Goal: Information Seeking & Learning: Learn about a topic

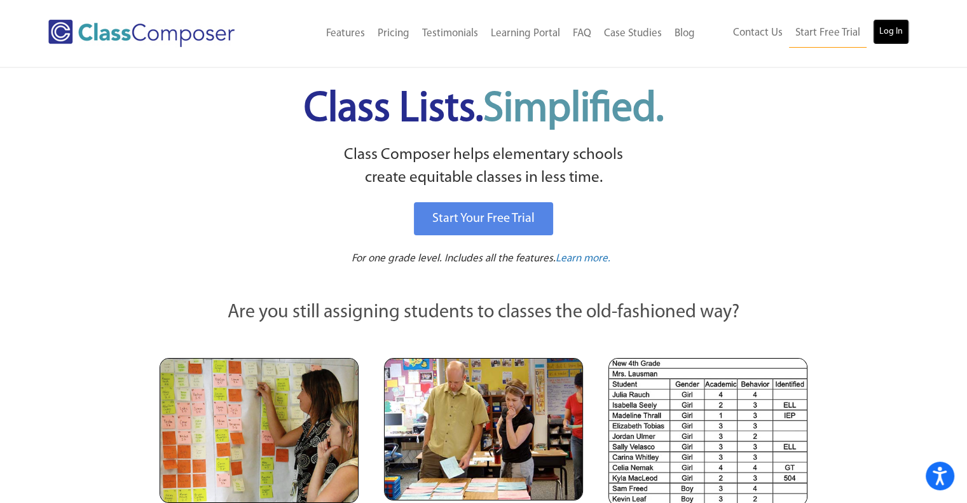
click at [889, 34] on link "Log In" at bounding box center [891, 31] width 36 height 25
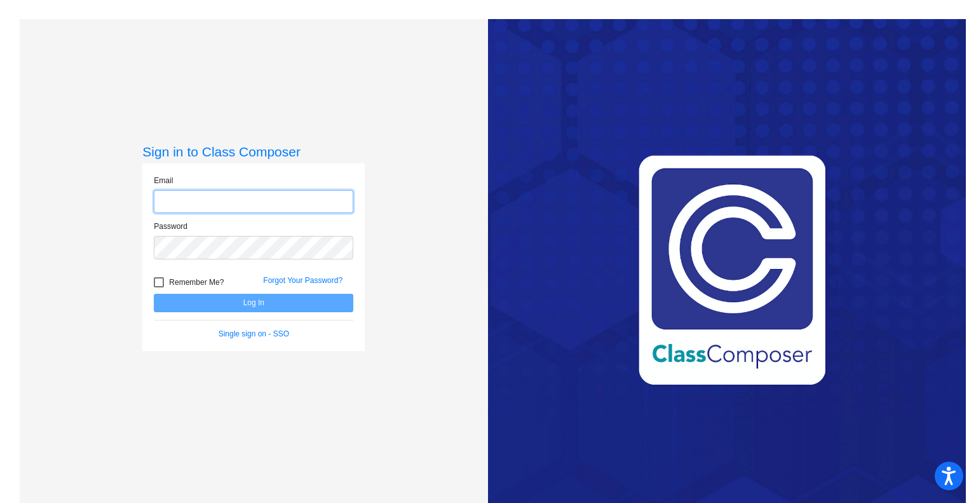
type input "lcarlin@cnusd.k12.ca.us"
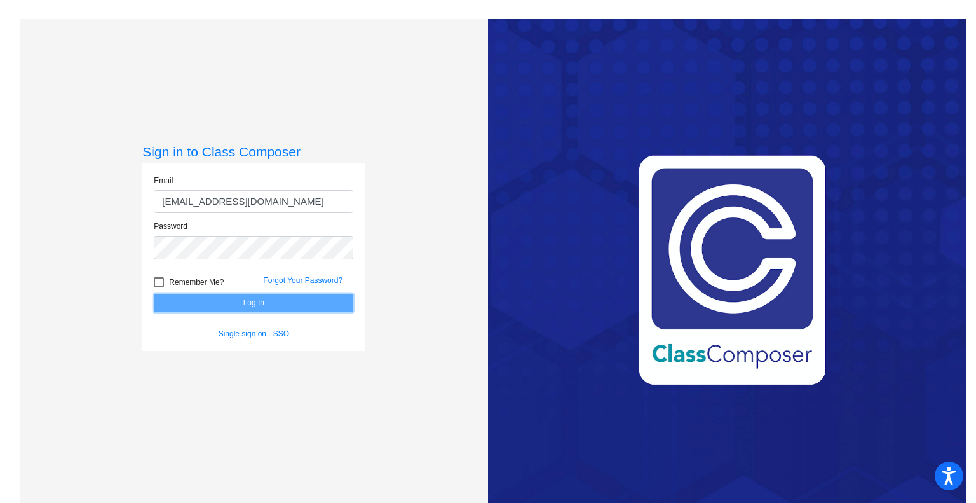
click at [308, 306] on button "Log In" at bounding box center [254, 303] width 200 height 18
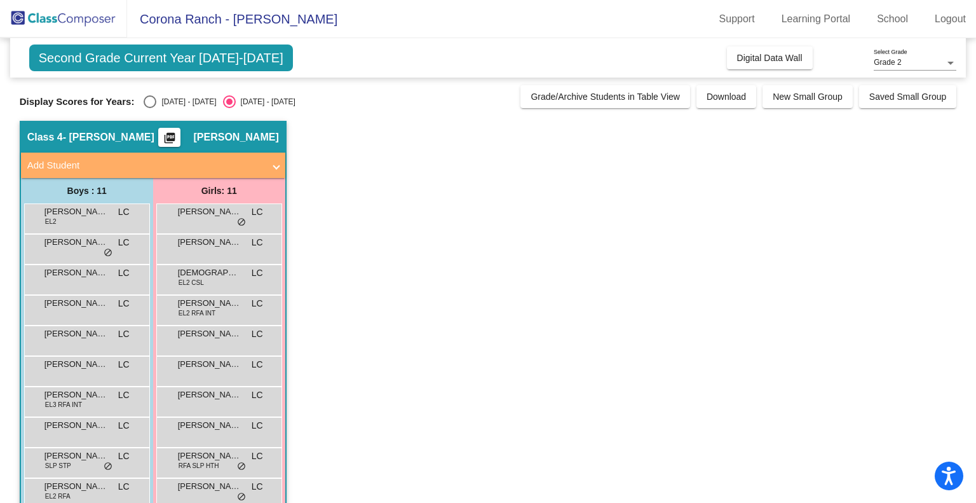
click at [154, 98] on div "Select an option" at bounding box center [150, 101] width 13 height 13
click at [150, 108] on input "2024 - 2025" at bounding box center [149, 108] width 1 height 1
radio input "true"
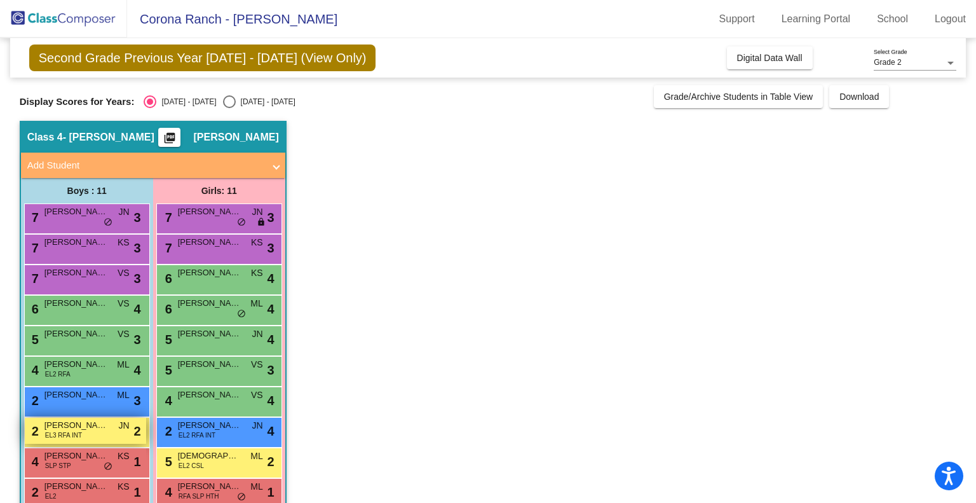
click at [97, 431] on div "2 Matias Melgar EL3 RFA INT JN lock do_not_disturb_alt 2" at bounding box center [85, 431] width 121 height 26
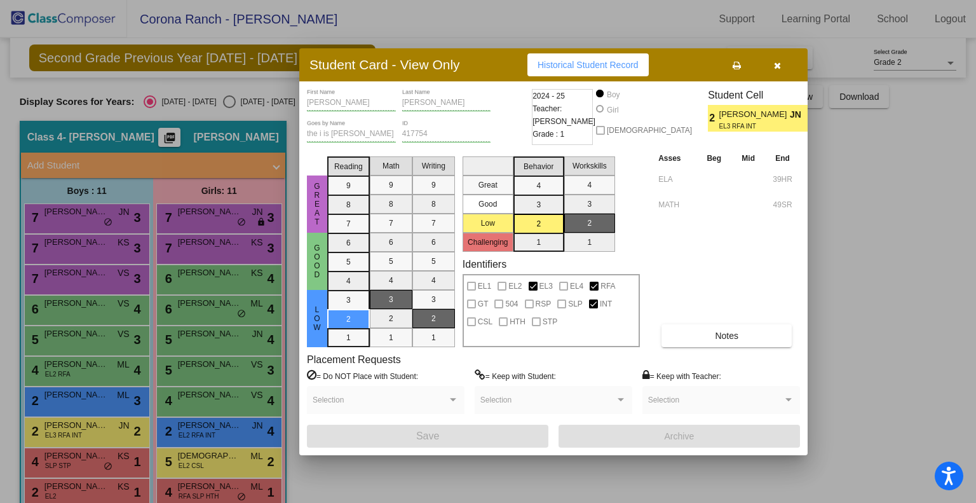
click at [606, 65] on span "Historical Student Record" at bounding box center [588, 65] width 101 height 10
click at [83, 369] on div at bounding box center [488, 251] width 976 height 503
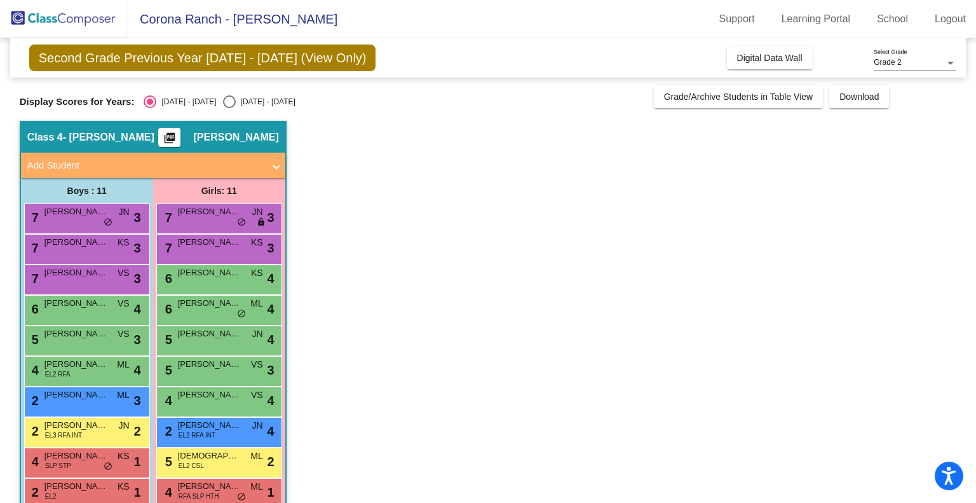
click at [83, 369] on span "Robert Farias Elizondo" at bounding box center [77, 364] width 64 height 13
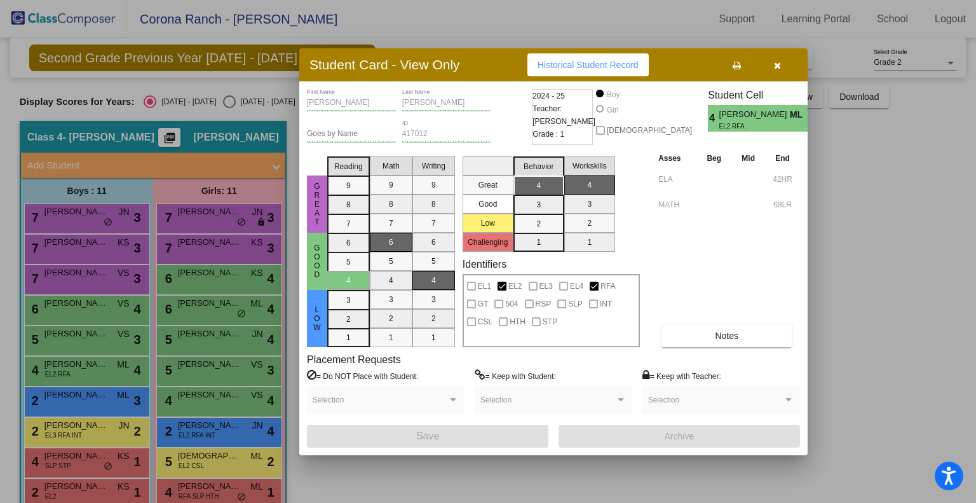
click at [584, 65] on span "Historical Student Record" at bounding box center [588, 65] width 101 height 10
click at [237, 243] on div at bounding box center [488, 251] width 976 height 503
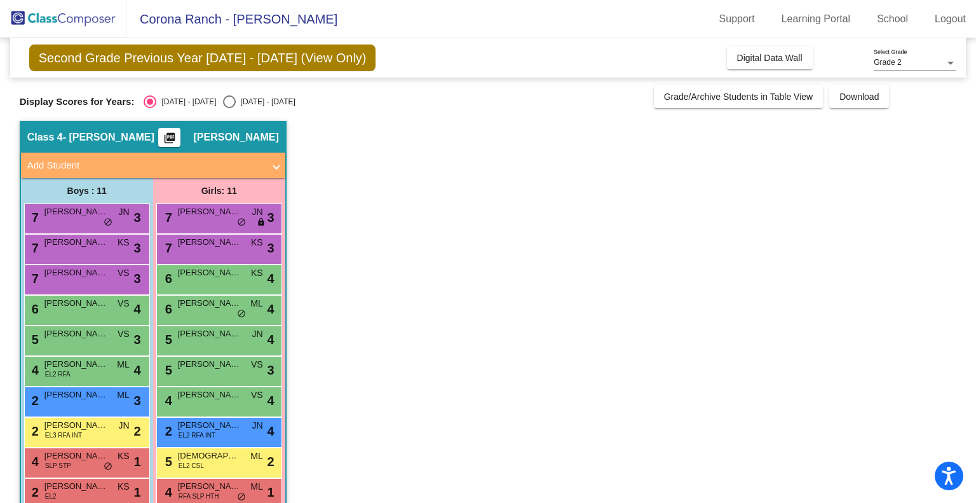
click at [237, 243] on span "Valentina Johnson" at bounding box center [210, 242] width 64 height 13
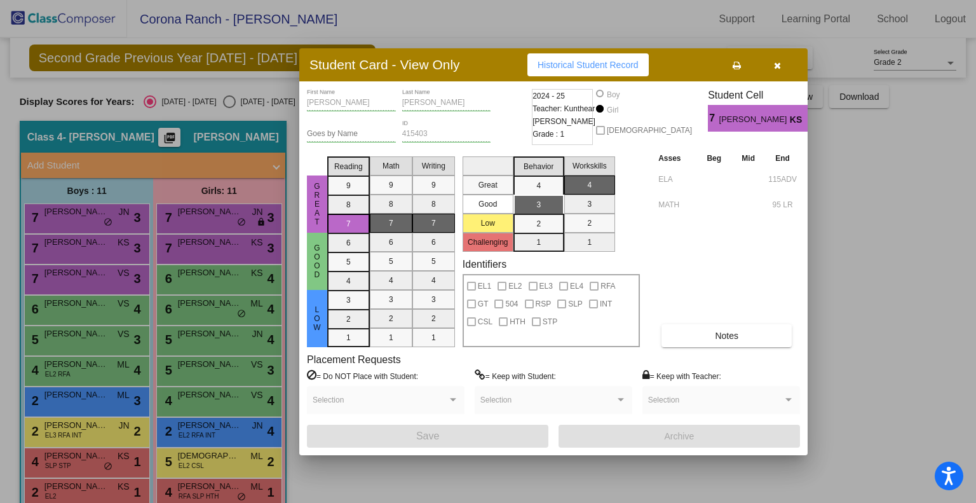
click at [605, 63] on span "Historical Student Record" at bounding box center [588, 65] width 101 height 10
click at [208, 370] on div at bounding box center [488, 251] width 976 height 503
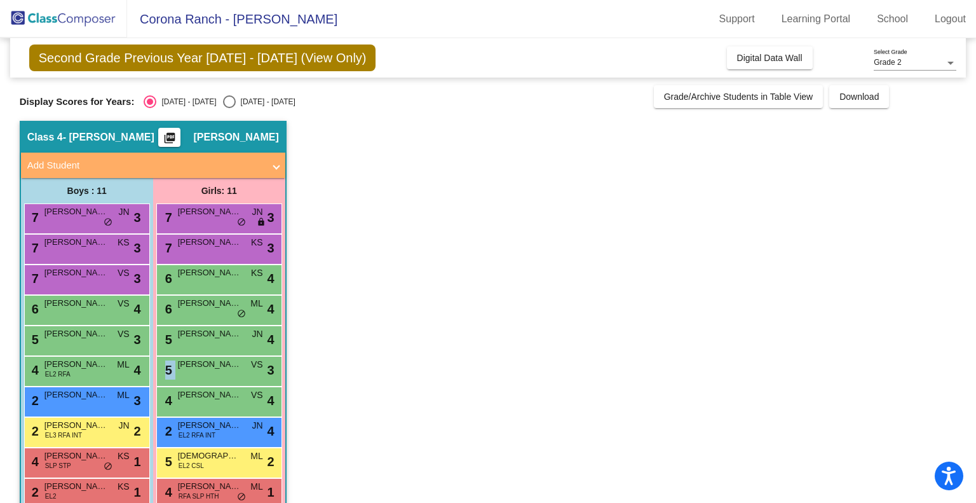
click at [208, 370] on div "5 Naiomie Mancia VS lock do_not_disturb_alt 3" at bounding box center [218, 370] width 121 height 26
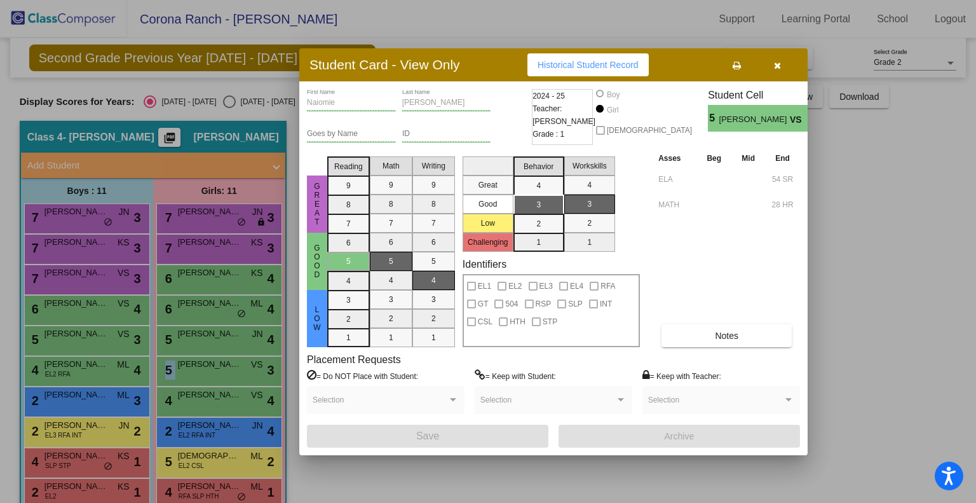
click at [608, 60] on span "Historical Student Record" at bounding box center [588, 65] width 101 height 10
click at [114, 490] on div at bounding box center [488, 251] width 976 height 503
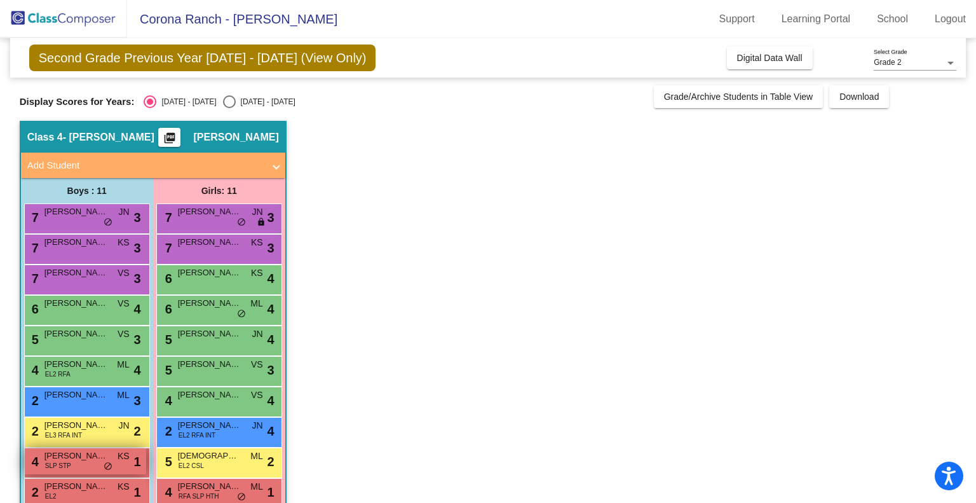
click at [87, 461] on span "Riley Hattery" at bounding box center [77, 455] width 64 height 13
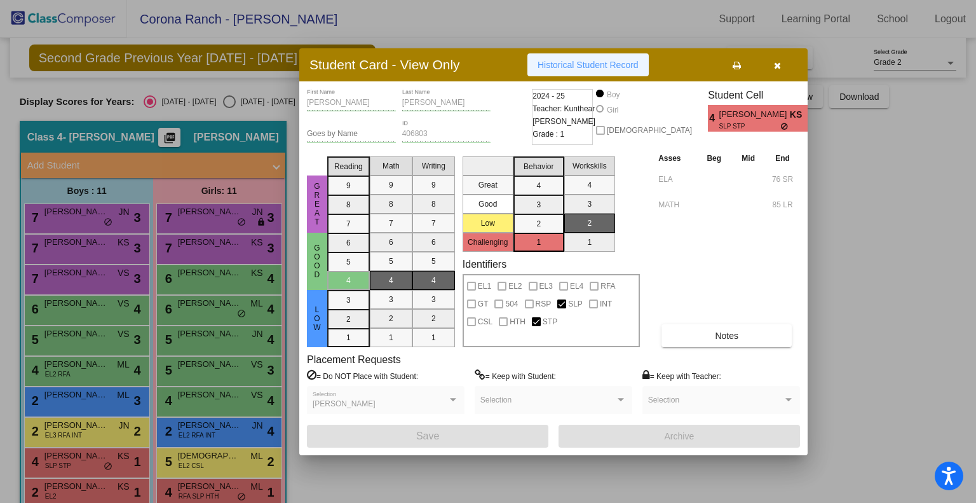
click at [598, 63] on span "Historical Student Record" at bounding box center [588, 65] width 101 height 10
click at [67, 489] on div at bounding box center [488, 251] width 976 height 503
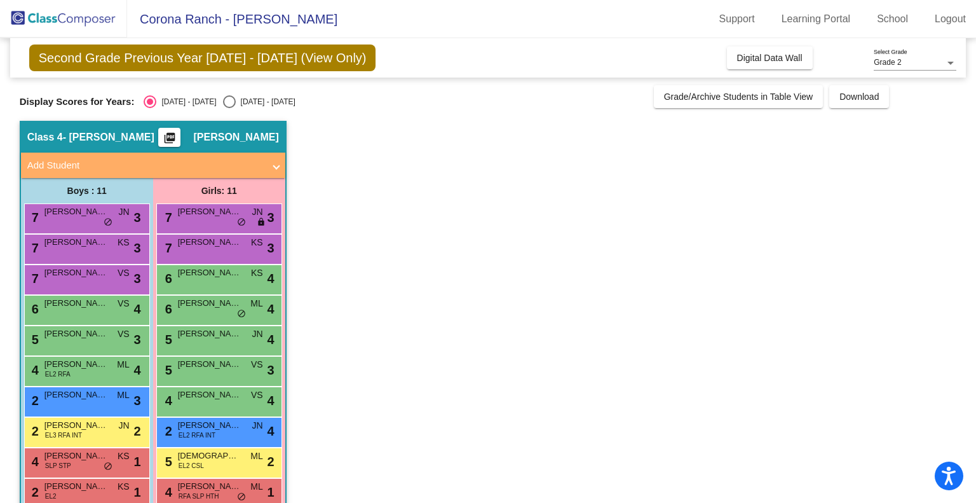
click at [67, 489] on span "Basil Jaradat" at bounding box center [77, 486] width 64 height 13
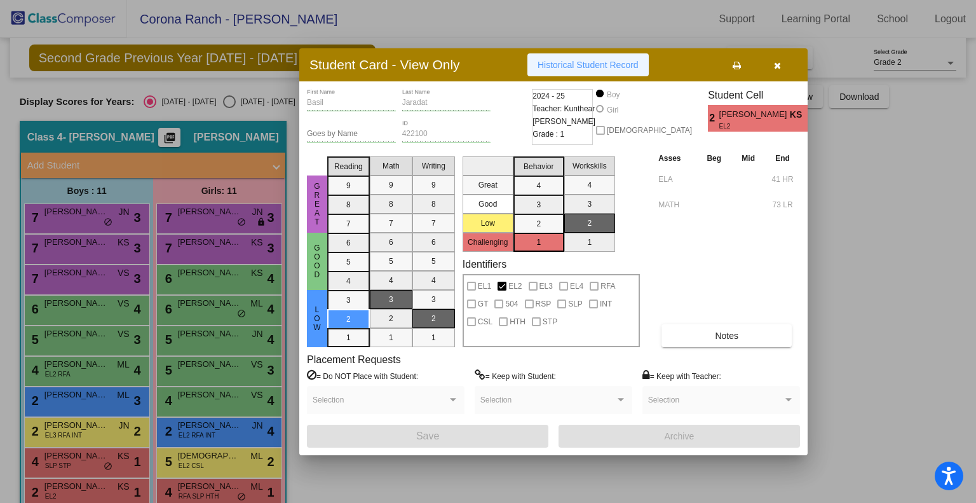
click at [595, 66] on span "Historical Student Record" at bounding box center [588, 65] width 101 height 10
click at [223, 336] on div at bounding box center [488, 251] width 976 height 503
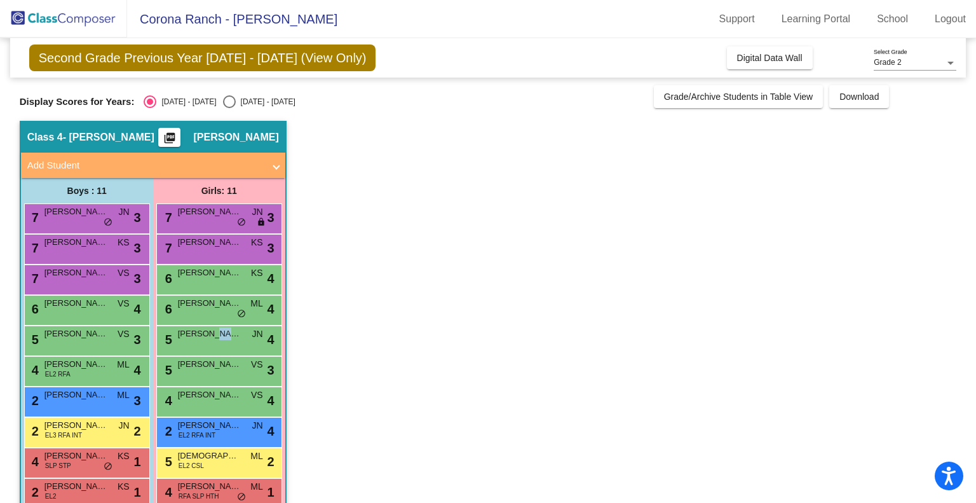
click at [223, 336] on span "Leilani Reyes" at bounding box center [210, 333] width 64 height 13
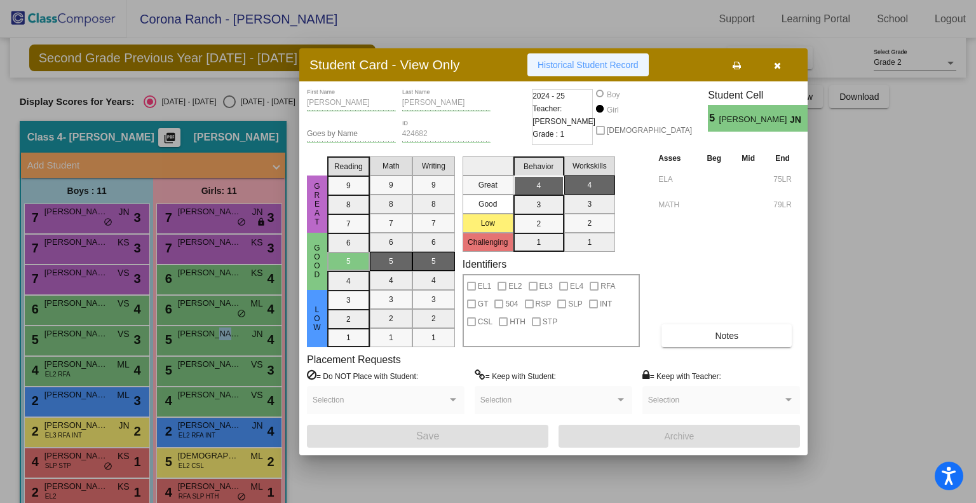
click at [590, 62] on span "Historical Student Record" at bounding box center [588, 65] width 101 height 10
click at [89, 216] on div at bounding box center [488, 251] width 976 height 503
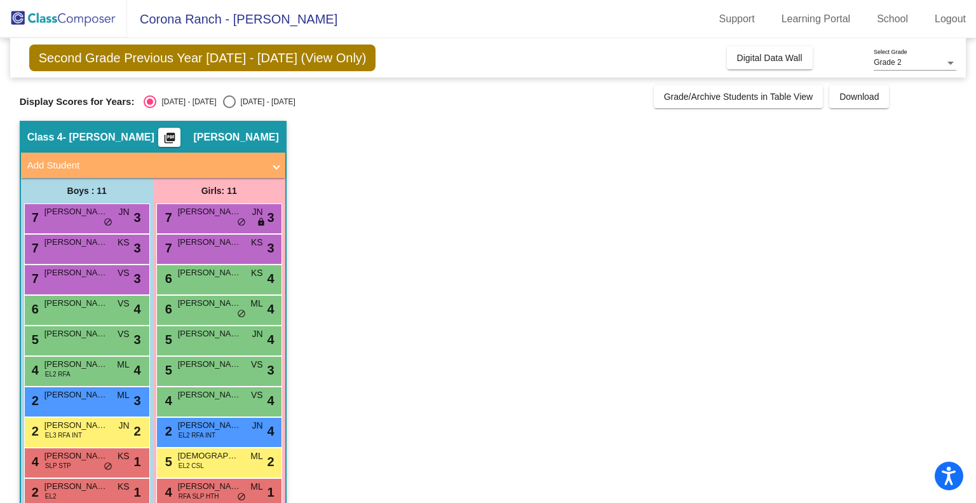
click at [89, 216] on span "Charlie Schultz" at bounding box center [77, 211] width 64 height 13
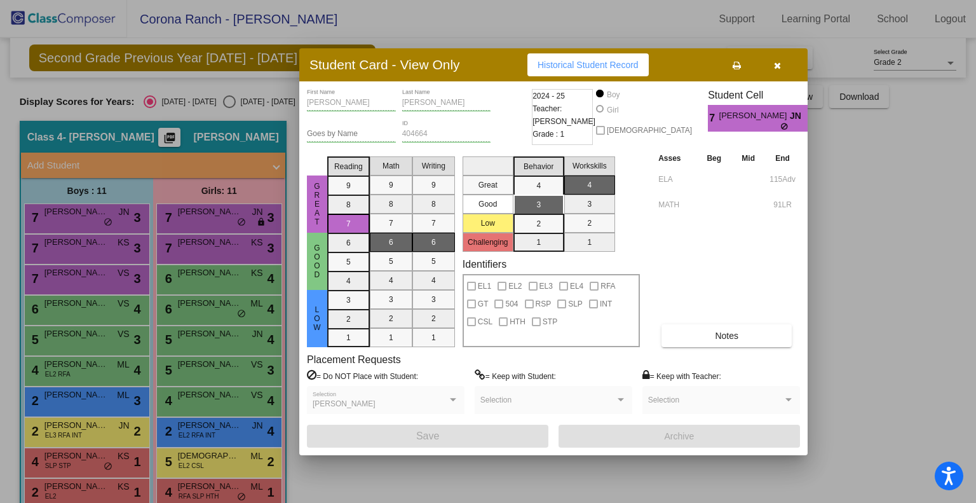
click at [582, 65] on span "Historical Student Record" at bounding box center [588, 65] width 101 height 10
click at [110, 392] on div at bounding box center [488, 251] width 976 height 503
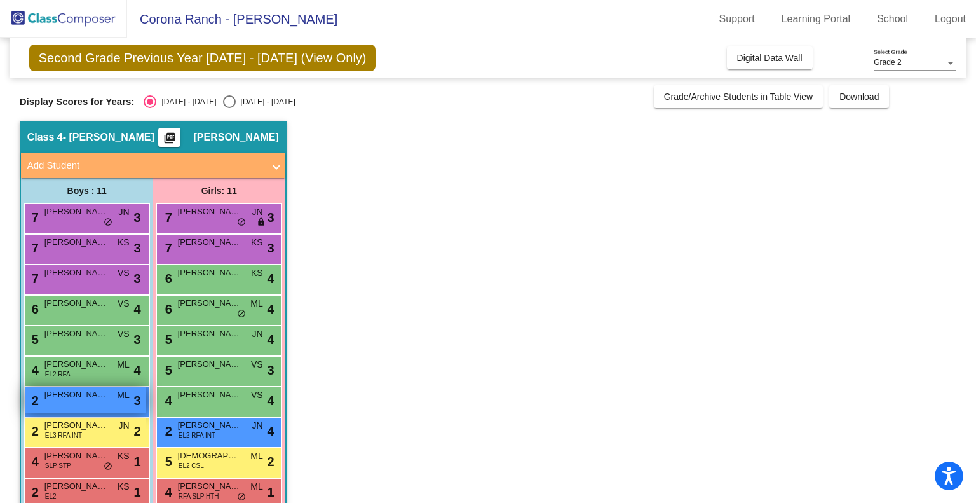
click at [109, 391] on div "2 Joseph Toscano ML lock do_not_disturb_alt 3" at bounding box center [85, 400] width 121 height 26
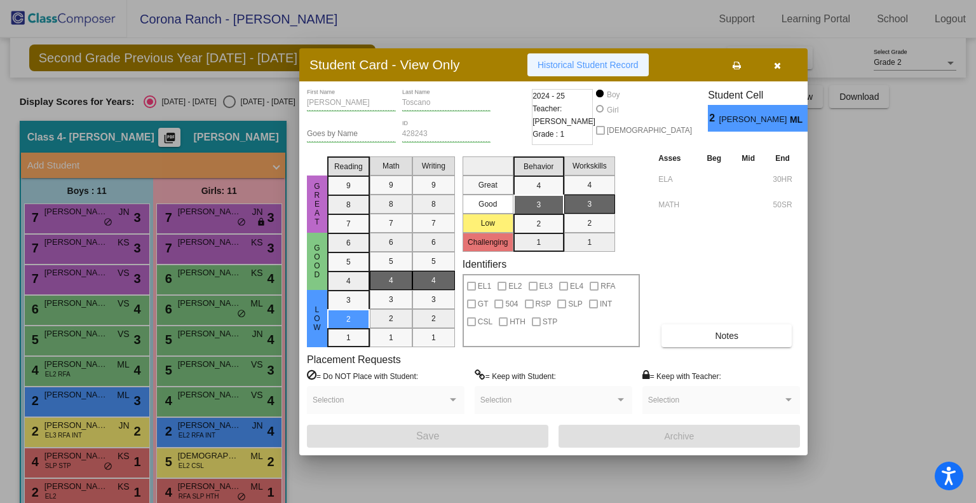
click at [624, 63] on span "Historical Student Record" at bounding box center [588, 65] width 101 height 10
